Goal: Task Accomplishment & Management: Complete application form

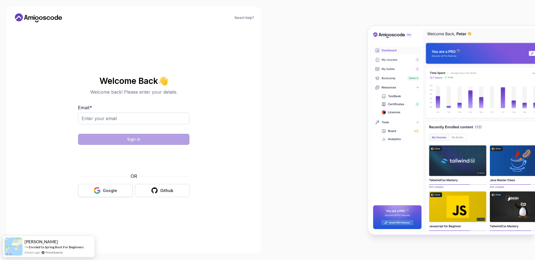
click at [125, 190] on button "Google" at bounding box center [105, 190] width 55 height 13
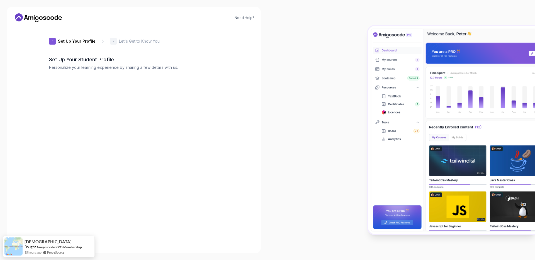
type input "zippyhummingbirde01e2"
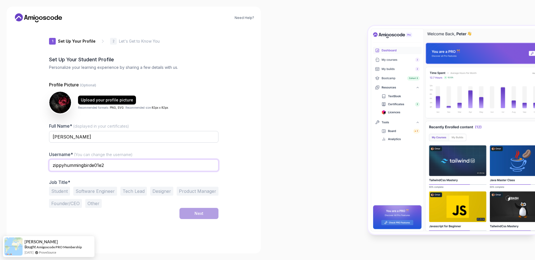
click at [122, 160] on input "zippyhummingbirde01e2" at bounding box center [133, 165] width 169 height 12
click at [59, 192] on button "Student" at bounding box center [59, 191] width 21 height 9
click at [90, 190] on button "Software Engineer" at bounding box center [95, 191] width 44 height 9
click at [189, 212] on button "Next" at bounding box center [198, 213] width 39 height 11
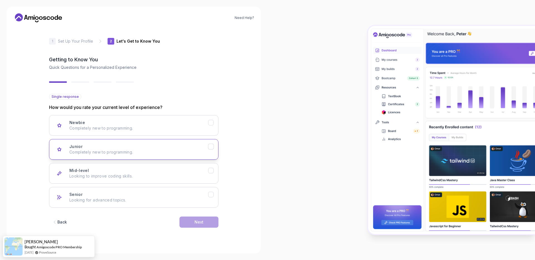
click at [171, 148] on div "Junior Completely new to programming." at bounding box center [138, 149] width 139 height 11
click at [206, 222] on button "Next" at bounding box center [198, 221] width 39 height 11
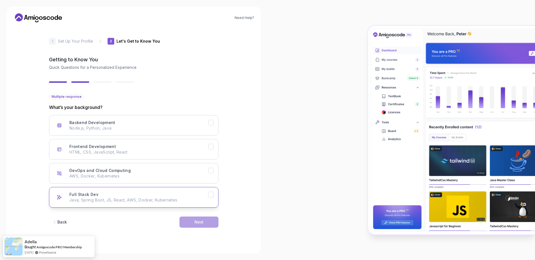
click at [148, 200] on p "Java, Spring Boot, JS, React, AWS, Docker, Kubernetes" at bounding box center [138, 200] width 139 height 6
click at [188, 222] on button "Next" at bounding box center [198, 221] width 39 height 11
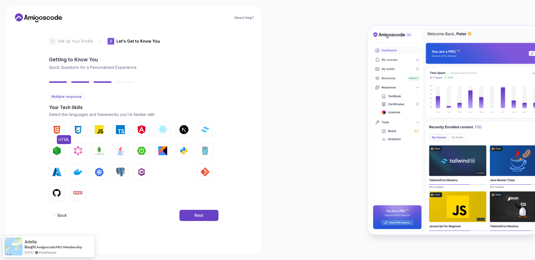
click at [58, 131] on img "button" at bounding box center [56, 129] width 9 height 9
click at [75, 131] on img "button" at bounding box center [78, 129] width 9 height 9
click at [57, 128] on img "button" at bounding box center [56, 129] width 9 height 9
click at [82, 127] on img "button" at bounding box center [78, 129] width 9 height 9
click at [195, 217] on div "Next" at bounding box center [198, 215] width 9 height 6
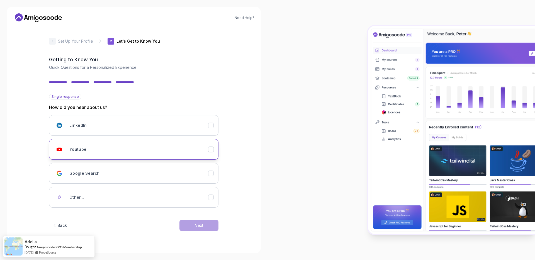
click at [174, 154] on div "Youtube" at bounding box center [138, 149] width 139 height 11
click at [197, 228] on button "Next" at bounding box center [198, 225] width 39 height 11
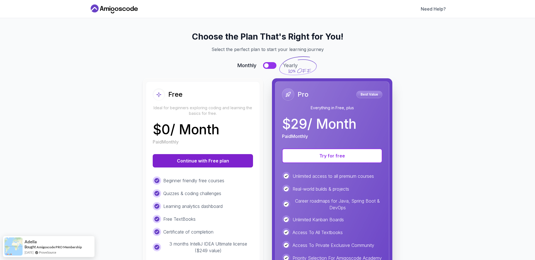
click at [190, 163] on button "Continue with Free plan" at bounding box center [203, 160] width 100 height 13
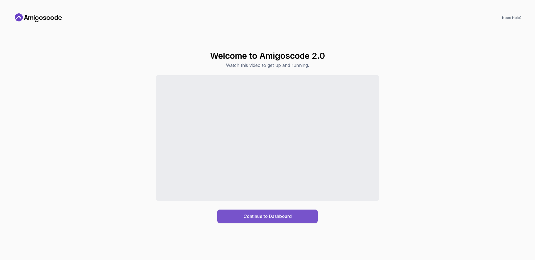
click at [241, 214] on button "Continue to Dashboard" at bounding box center [267, 215] width 100 height 13
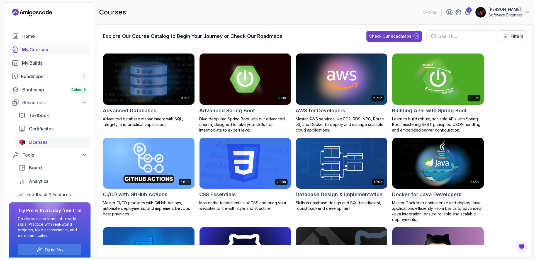
click at [67, 137] on link "Licenses" at bounding box center [52, 141] width 75 height 11
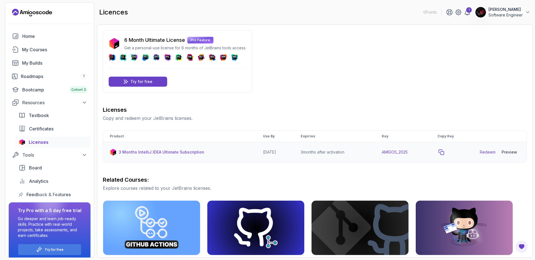
click at [444, 152] on icon "copy-button" at bounding box center [441, 152] width 6 height 6
click at [391, 152] on td "AMIGOS_2025" at bounding box center [403, 152] width 56 height 20
click at [487, 153] on link "Redeem" at bounding box center [487, 152] width 16 height 6
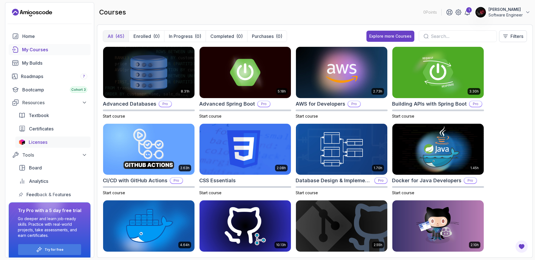
click at [51, 139] on div "Licenses" at bounding box center [58, 142] width 58 height 7
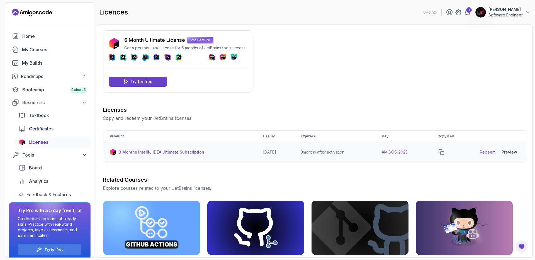
click at [134, 151] on p "3 Months IntelliJ IDEA Ultimate Subscription" at bounding box center [161, 152] width 85 height 6
drag, startPoint x: 111, startPoint y: 118, endPoint x: 175, endPoint y: 124, distance: 65.1
click at [175, 124] on div "Licenses Copy and redeem your JetBrains licenses. Product Use By Expiries Key C…" at bounding box center [315, 134] width 424 height 57
click at [180, 121] on p "Copy and redeem your JetBrains licenses." at bounding box center [315, 118] width 424 height 7
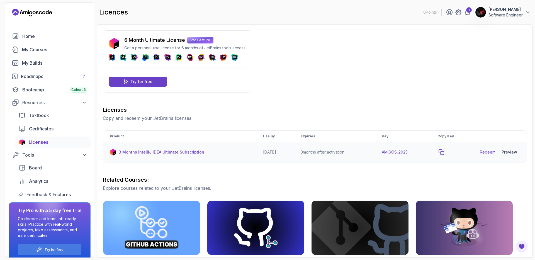
click at [444, 151] on icon "copy-button" at bounding box center [441, 152] width 6 height 6
click at [492, 151] on link "Redeem" at bounding box center [487, 152] width 16 height 6
